Goal: Task Accomplishment & Management: Manage account settings

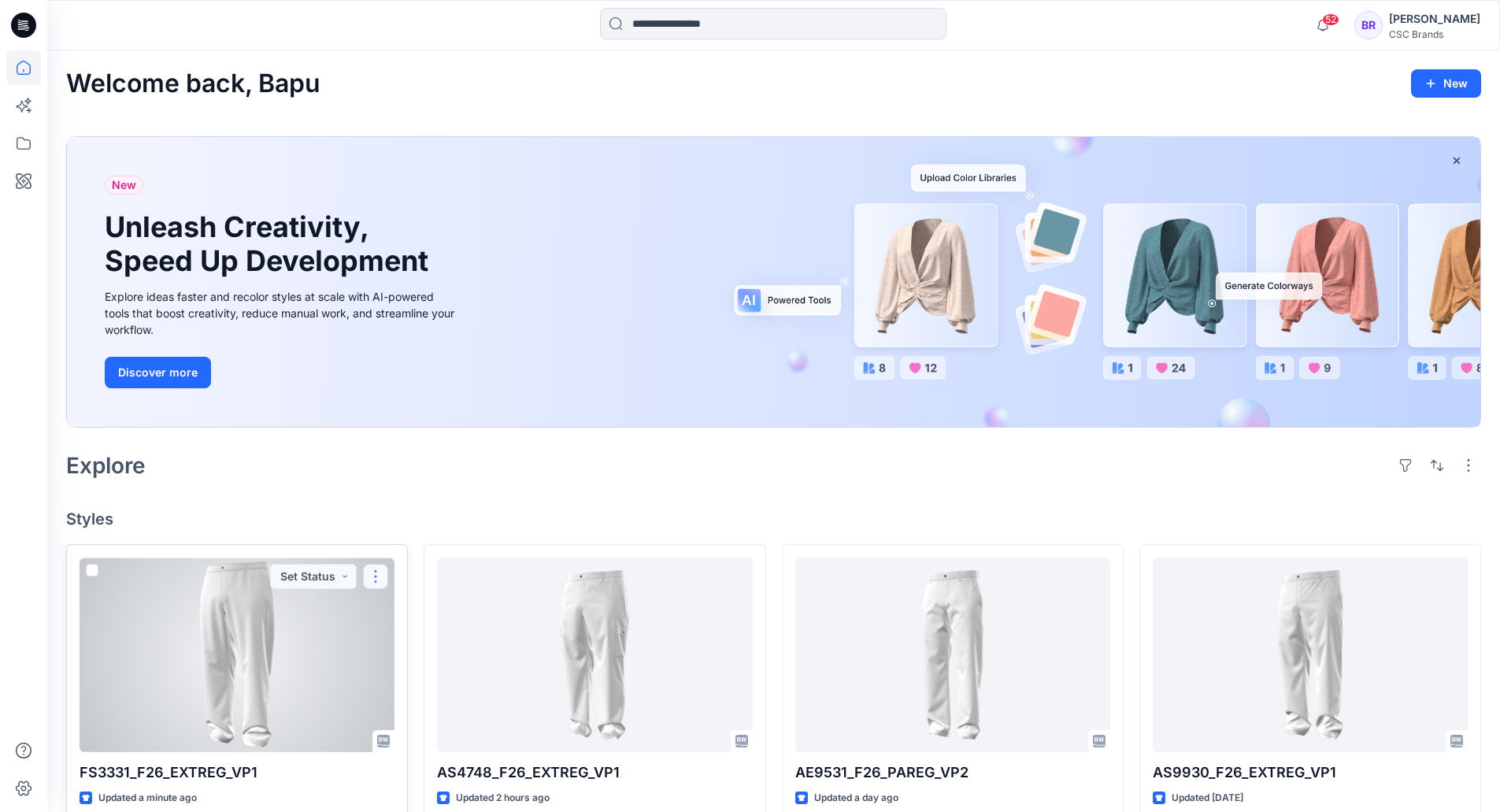
click at [381, 575] on button "button" at bounding box center [375, 576] width 25 height 25
click at [396, 610] on p "Edit" at bounding box center [404, 612] width 19 height 16
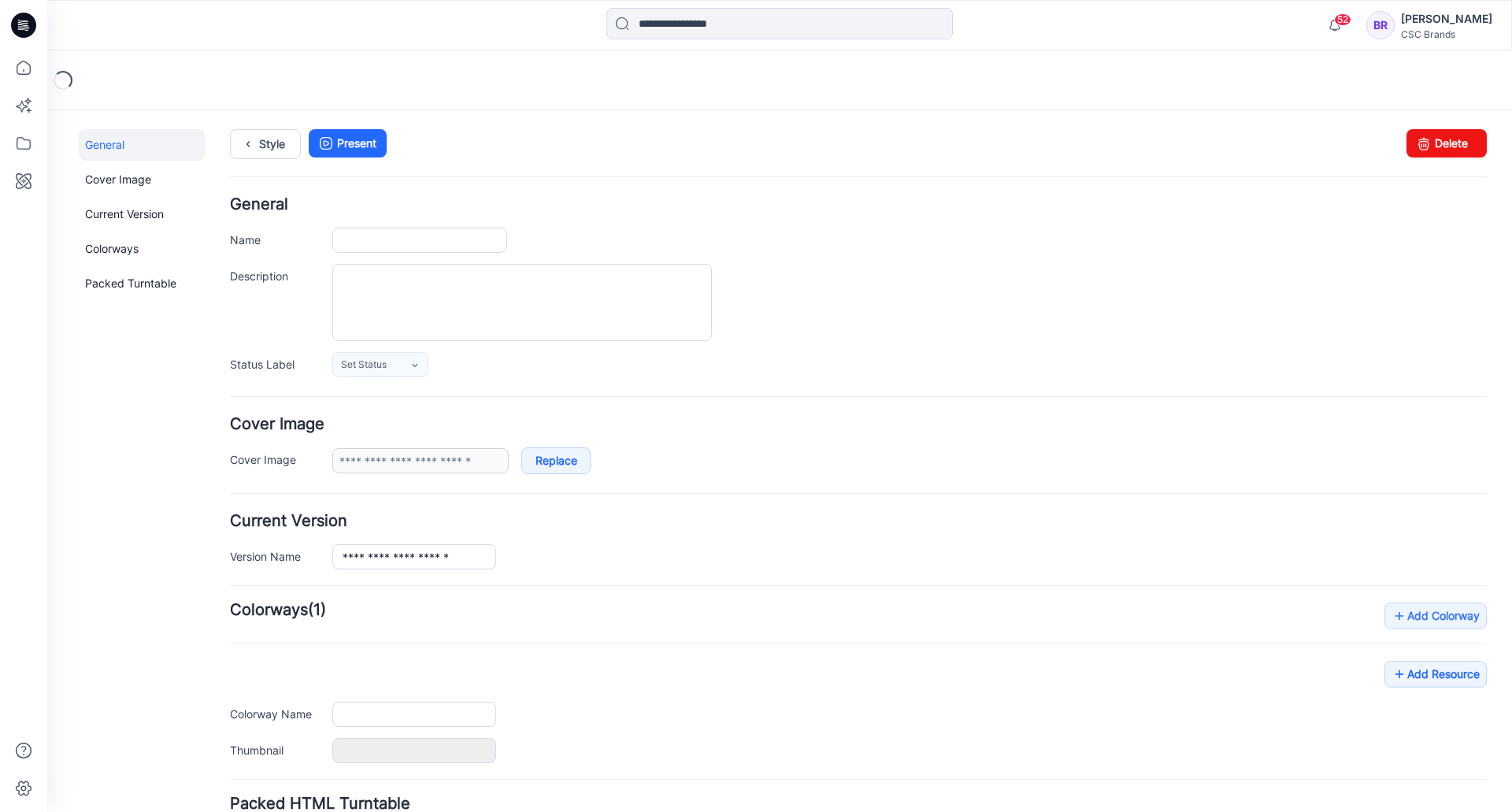
type input "**********"
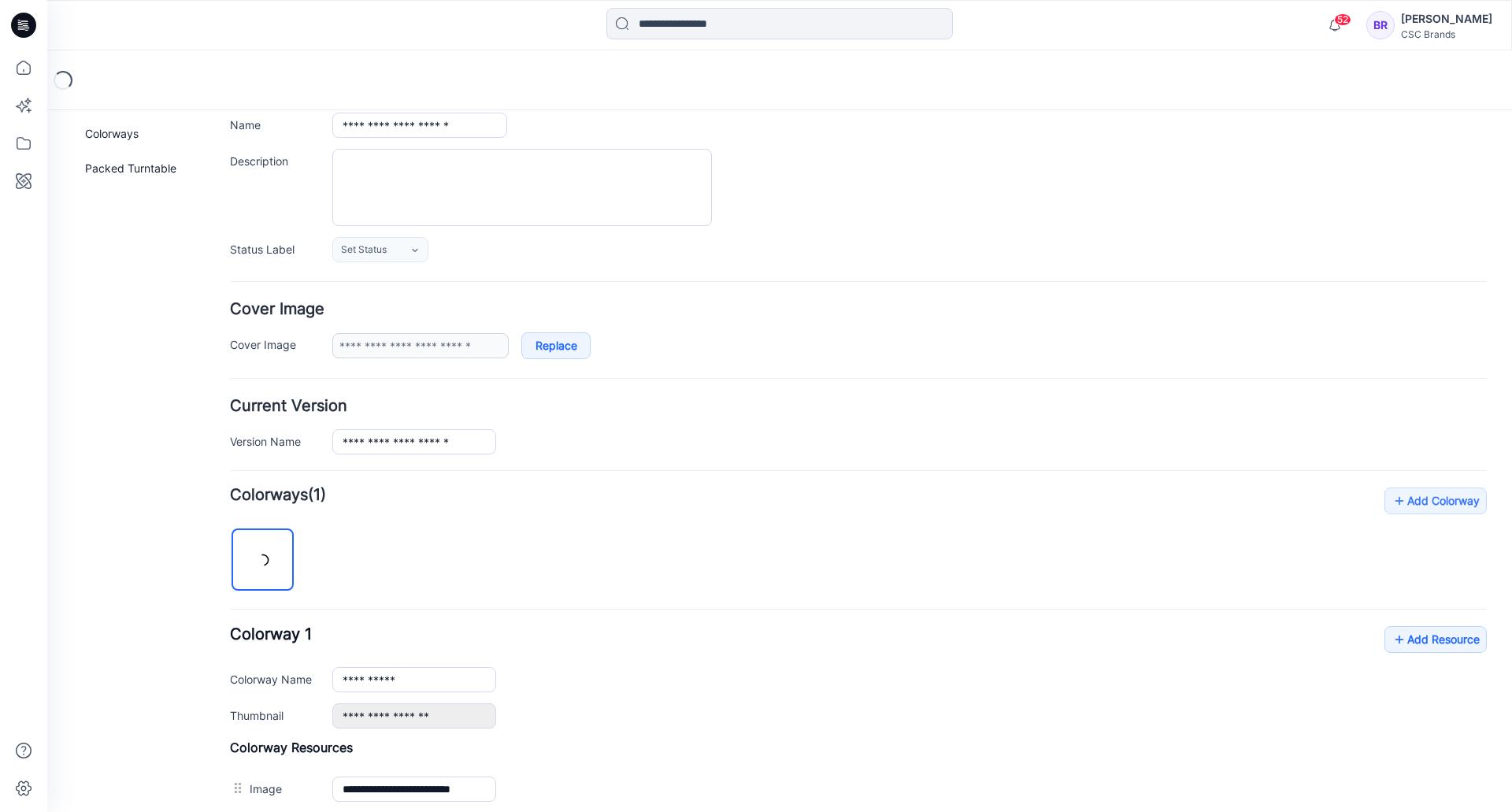
scroll to position [236, 0]
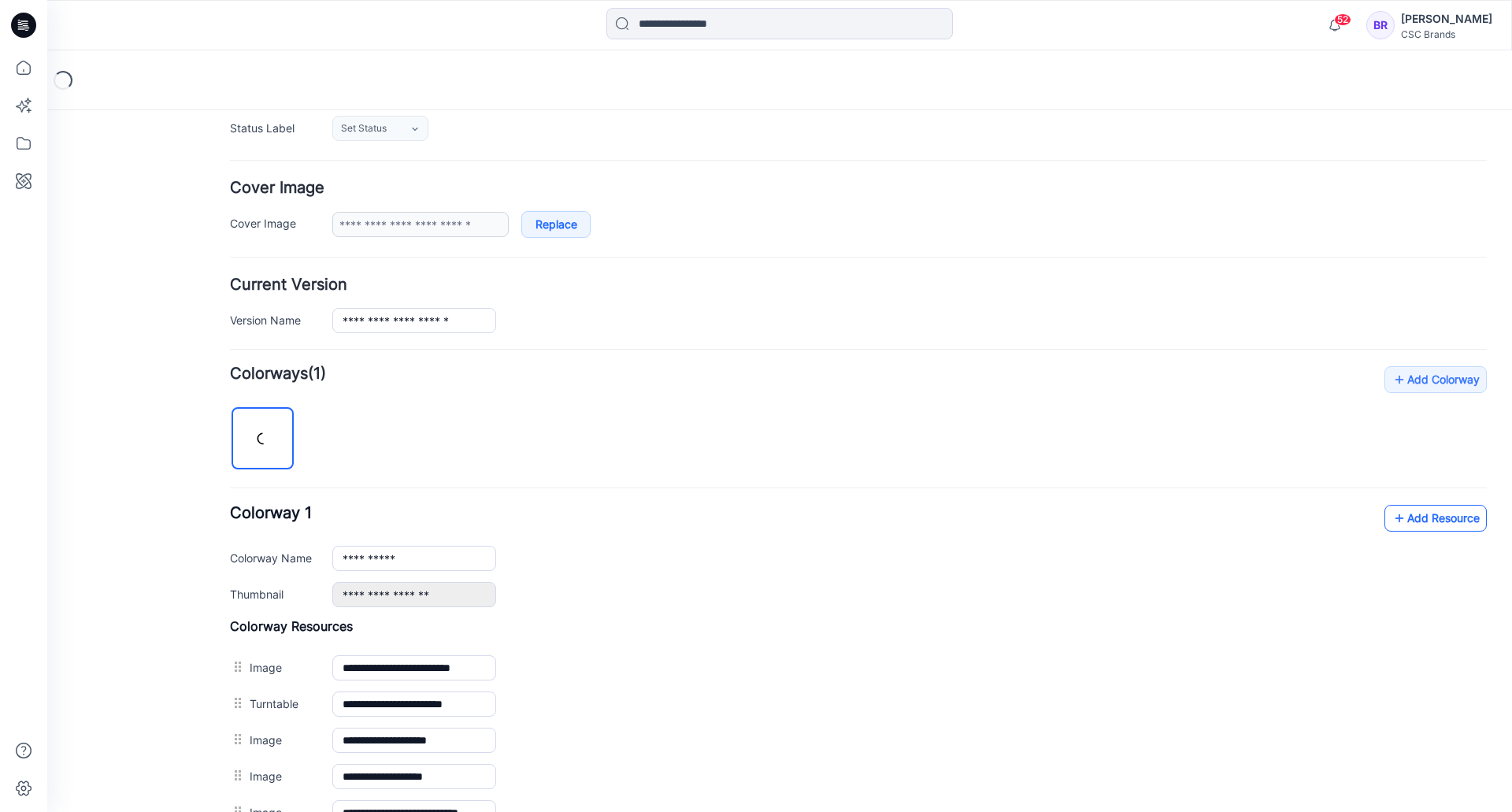
click at [1437, 514] on link "Add Resource" at bounding box center [1436, 519] width 102 height 27
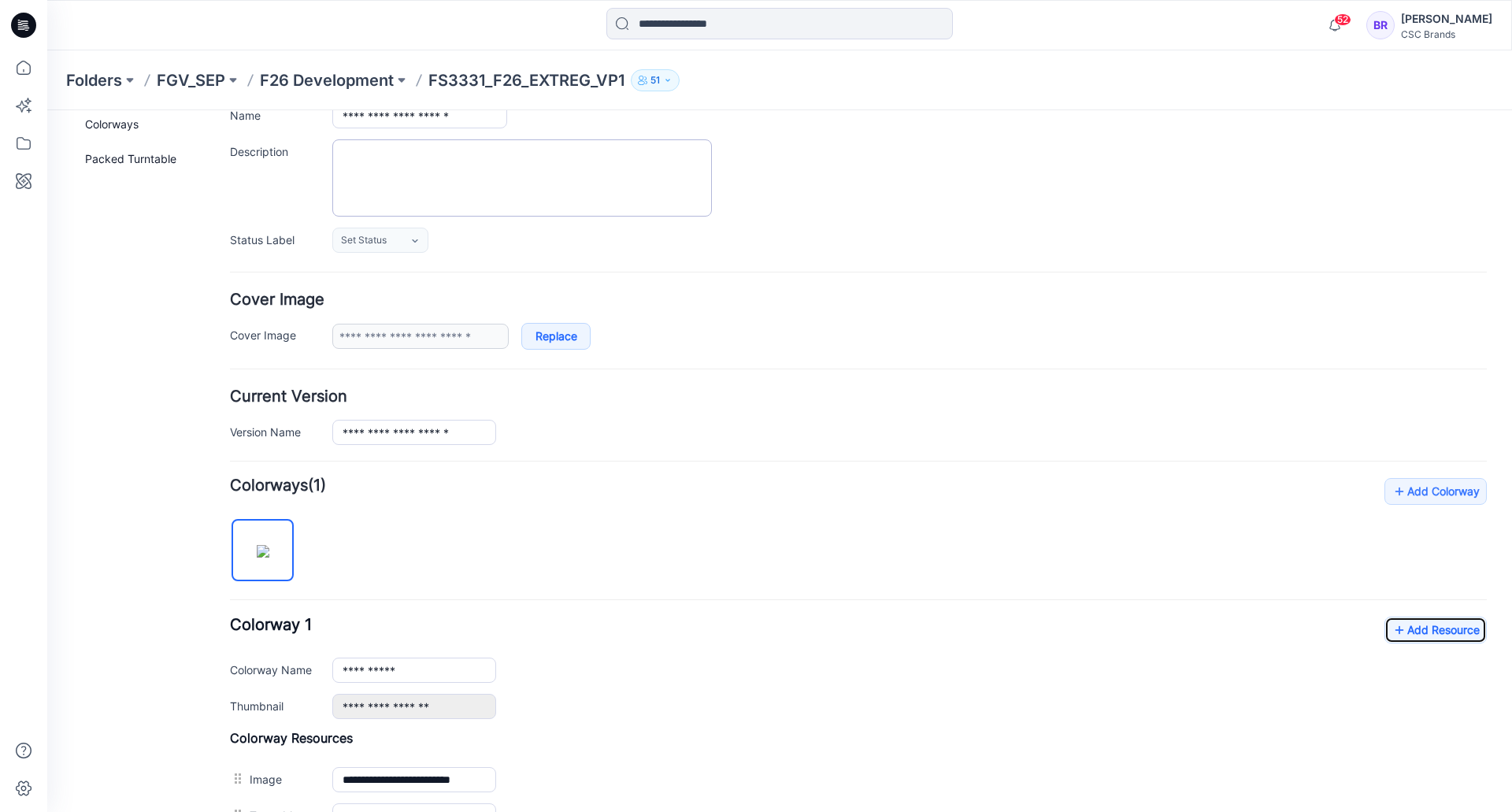
scroll to position [79, 0]
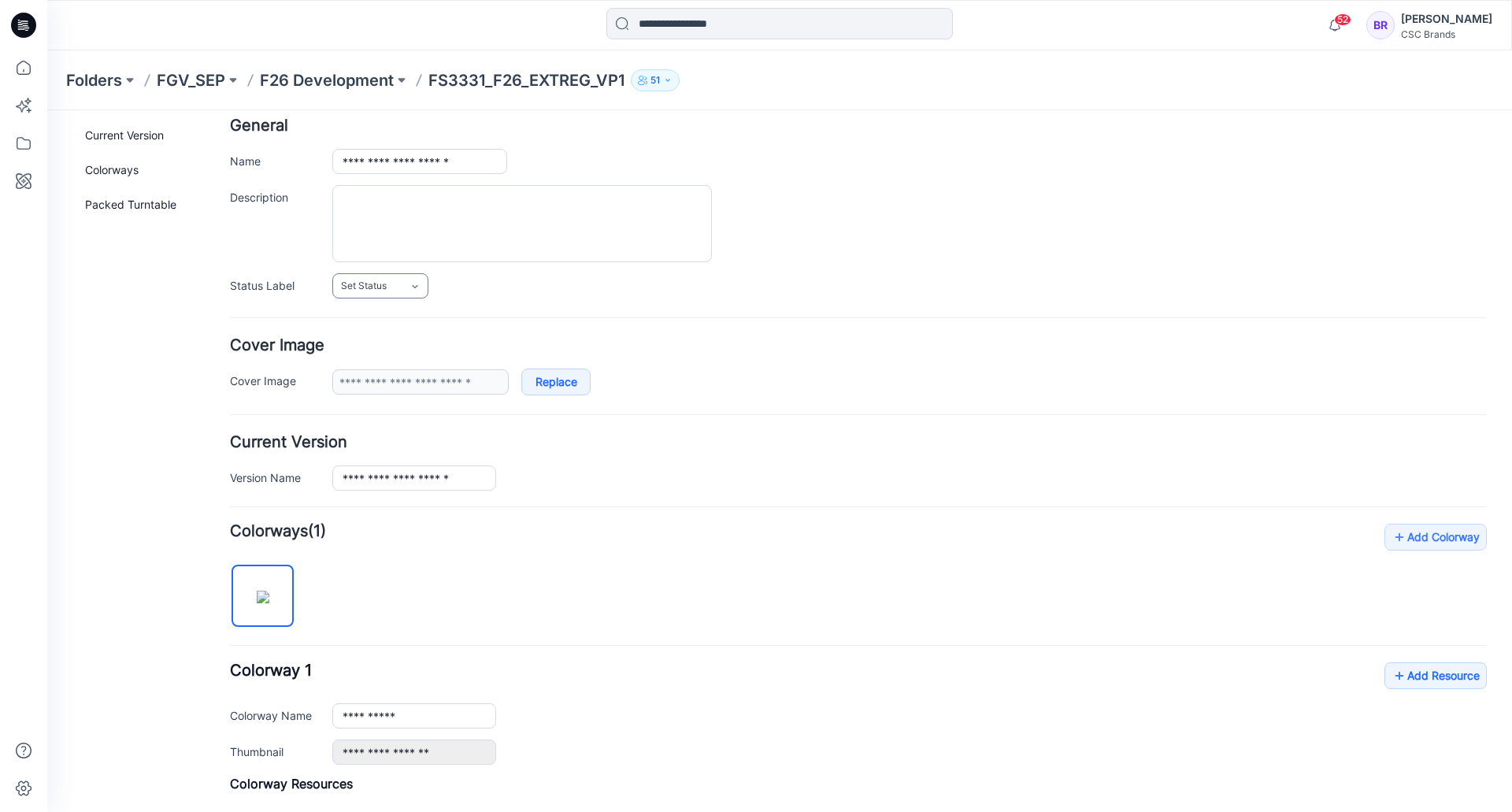
click at [395, 284] on link "Set Status" at bounding box center [380, 286] width 96 height 25
click at [383, 356] on link "Virtual Proto 1" at bounding box center [396, 353] width 119 height 33
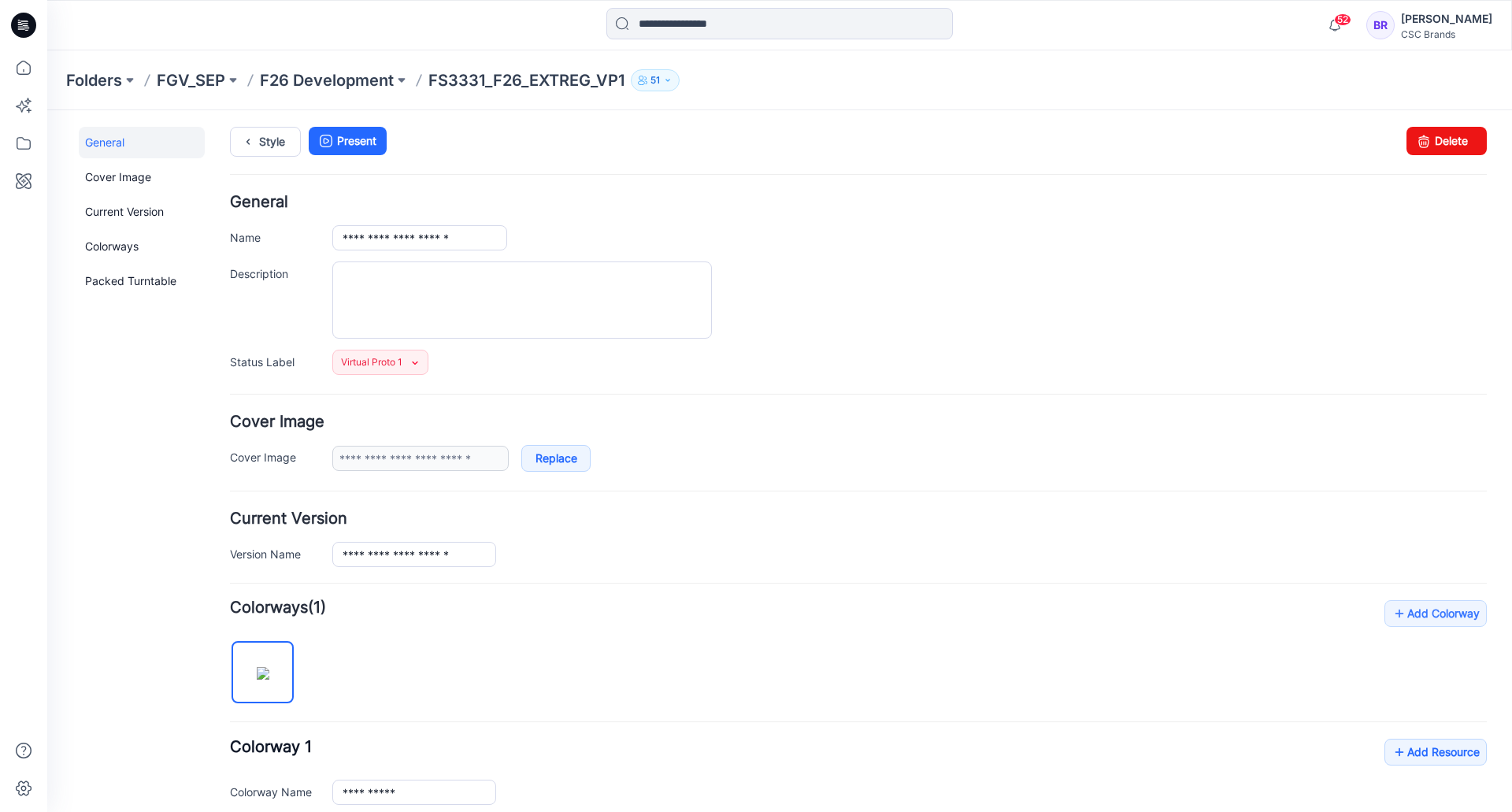
scroll to position [0, 0]
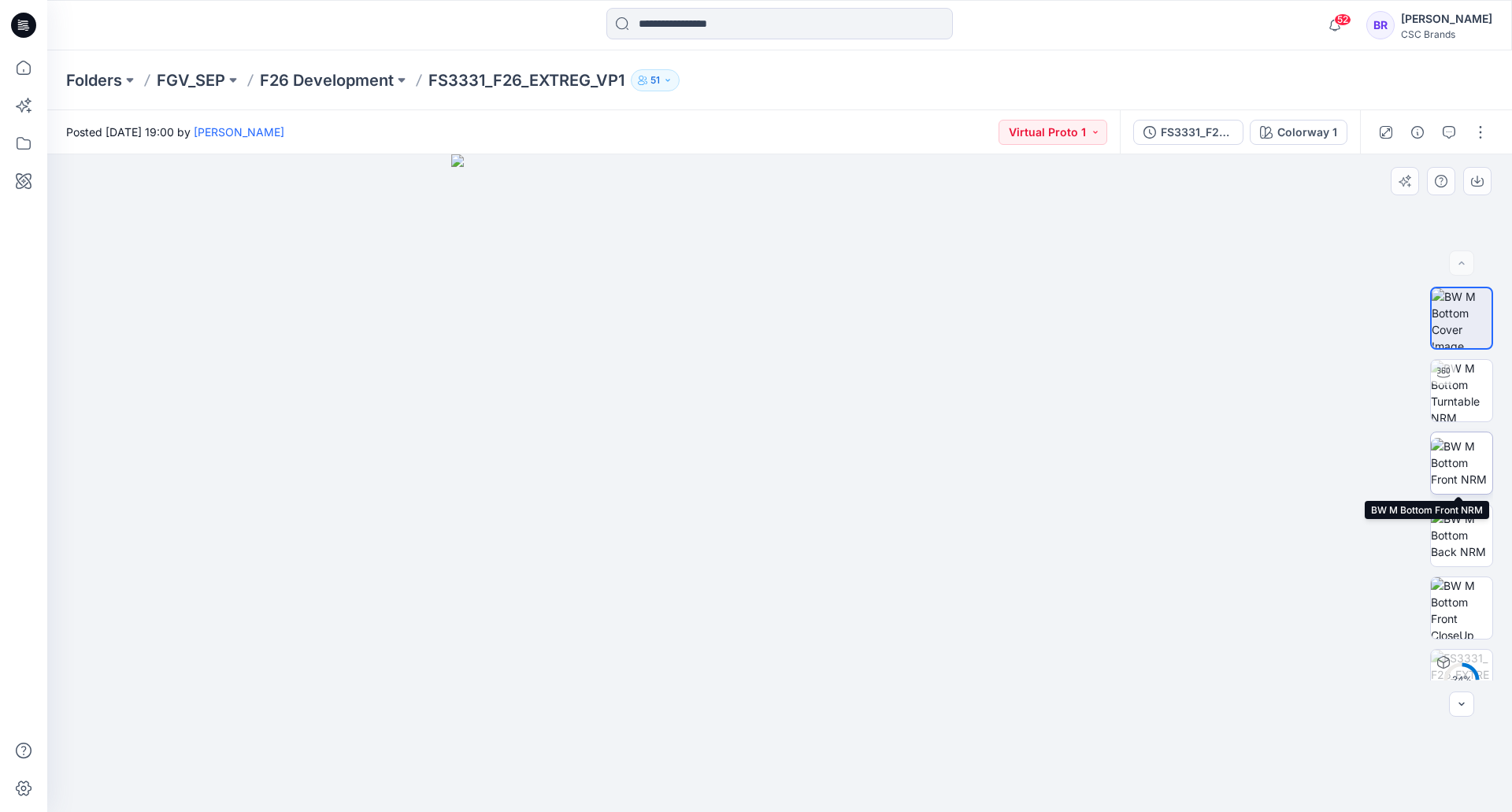
click at [1465, 452] on img at bounding box center [1462, 463] width 62 height 50
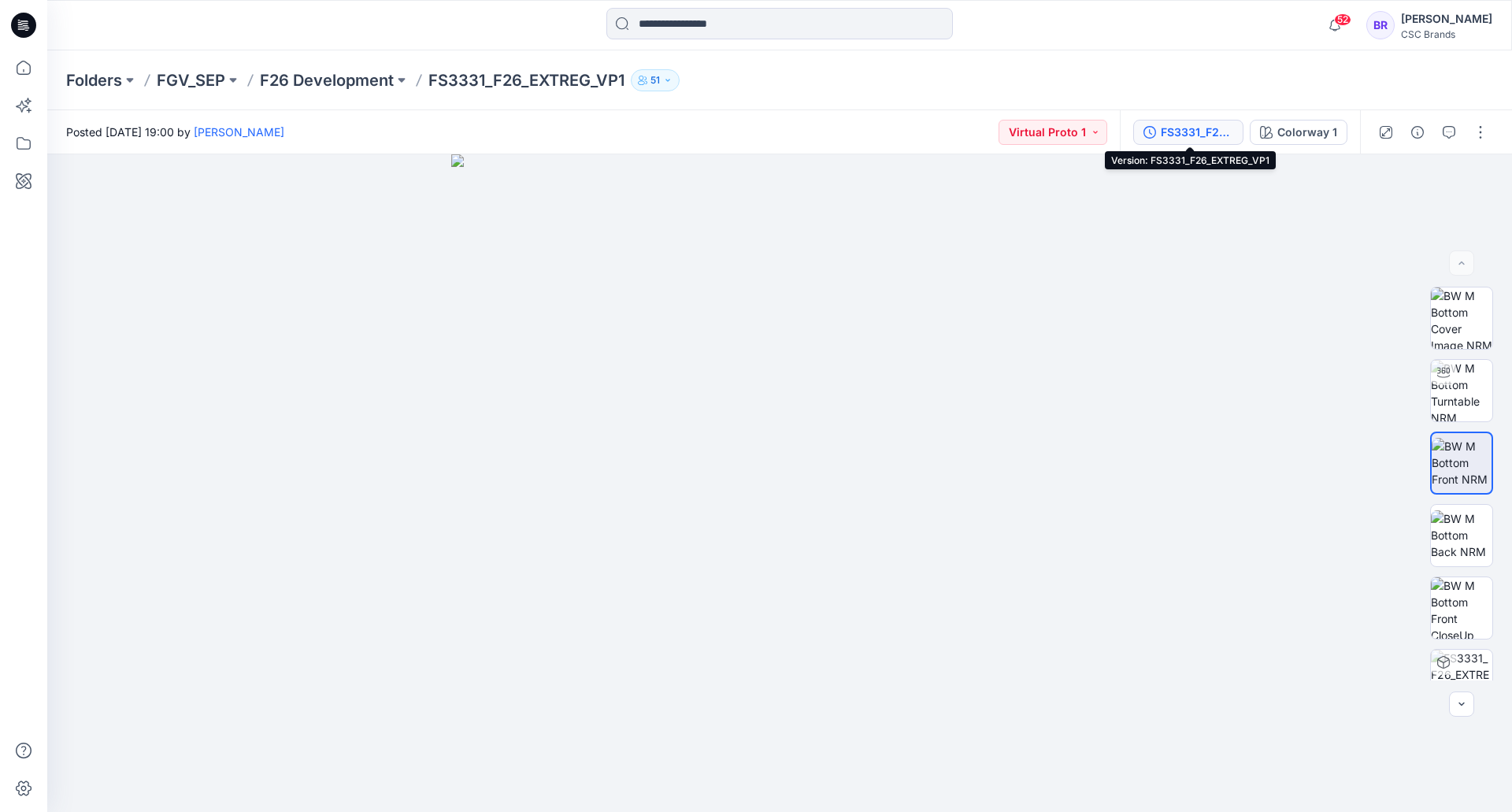
click at [1168, 134] on div "FS3331_F26_EXTREG_VP1" at bounding box center [1196, 132] width 72 height 17
